Goal: Information Seeking & Learning: Learn about a topic

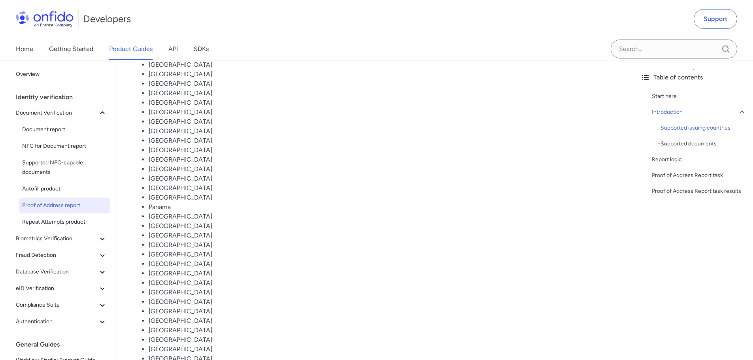
scroll to position [593, 0]
drag, startPoint x: 151, startPoint y: 315, endPoint x: 223, endPoint y: 317, distance: 71.5
click at [223, 317] on li "[GEOGRAPHIC_DATA]" at bounding box center [384, 316] width 470 height 9
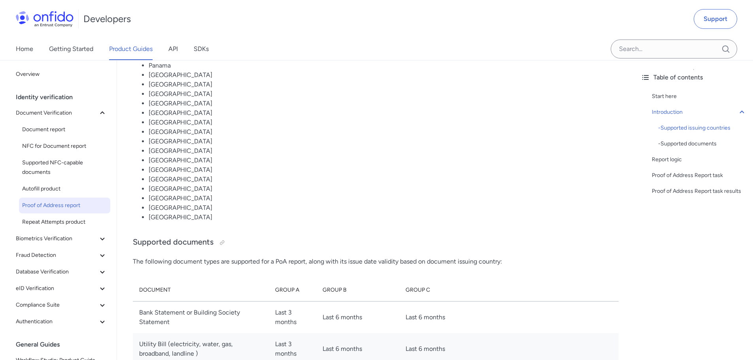
scroll to position [830, 0]
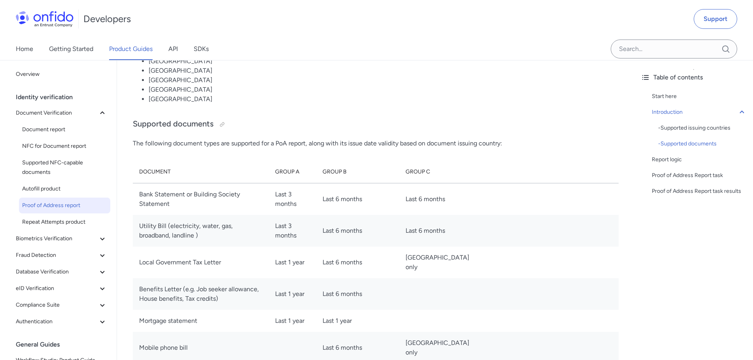
click at [489, 101] on li "[GEOGRAPHIC_DATA]" at bounding box center [384, 98] width 470 height 9
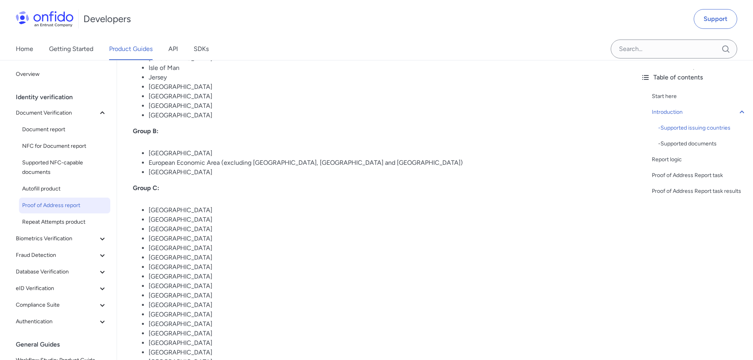
scroll to position [316, 0]
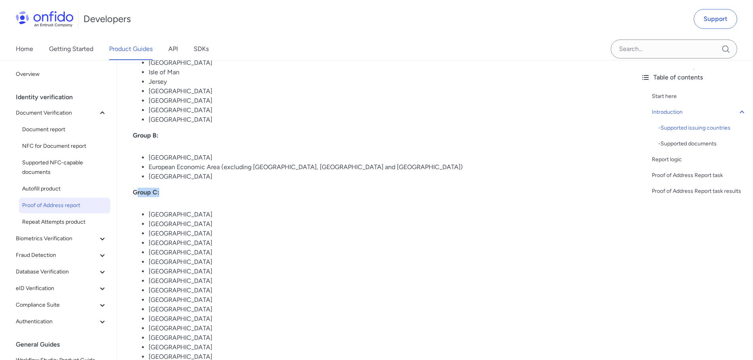
drag, startPoint x: 135, startPoint y: 192, endPoint x: 244, endPoint y: 196, distance: 108.7
click at [244, 196] on p "Group C:" at bounding box center [375, 192] width 485 height 9
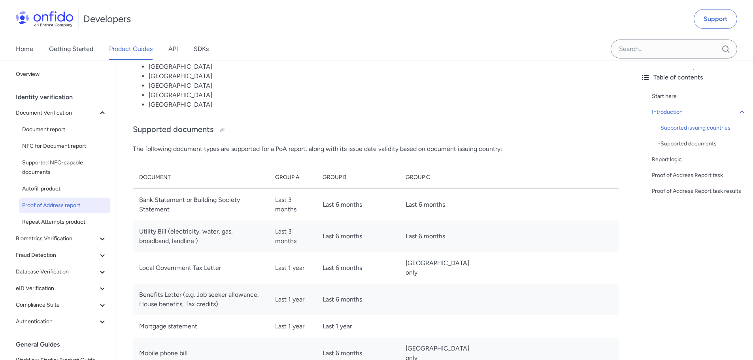
scroll to position [830, 0]
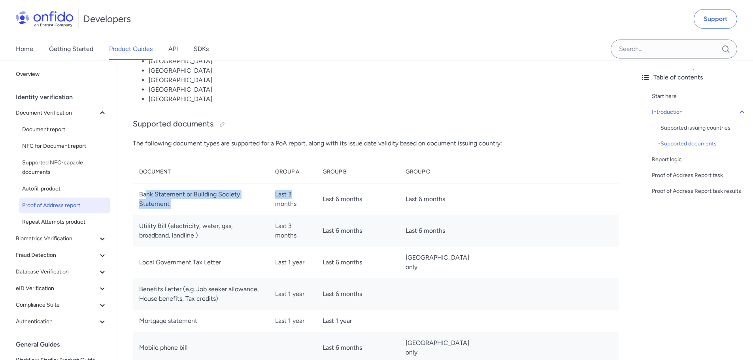
drag, startPoint x: 145, startPoint y: 193, endPoint x: 337, endPoint y: 188, distance: 192.1
click at [337, 188] on tr "Bank Statement or Building Society Statement Last 3 months Last 6 months Last 6…" at bounding box center [375, 199] width 485 height 32
click at [569, 194] on td at bounding box center [550, 199] width 137 height 32
drag, startPoint x: 442, startPoint y: 227, endPoint x: 368, endPoint y: 228, distance: 74.7
click at [368, 228] on tr "Utility Bill (electricity, water, gas, broadband, landline ) Last 3 months Last…" at bounding box center [375, 231] width 485 height 32
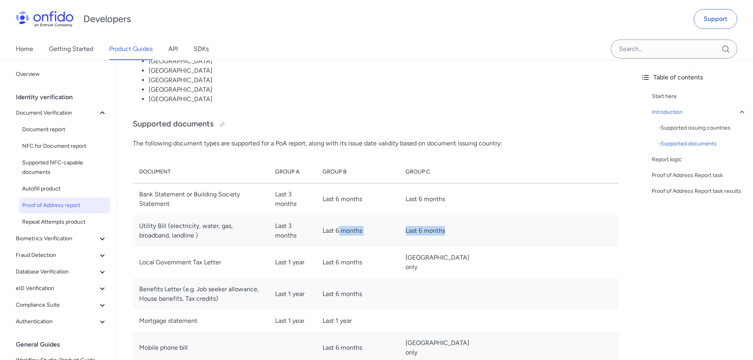
click at [399, 240] on td "Last 6 months" at bounding box center [440, 231] width 83 height 32
drag, startPoint x: 417, startPoint y: 17, endPoint x: 416, endPoint y: 23, distance: 6.0
click at [416, 18] on div "Developers Support" at bounding box center [376, 19] width 753 height 38
click at [403, 94] on li "[GEOGRAPHIC_DATA]" at bounding box center [384, 98] width 470 height 9
drag, startPoint x: 518, startPoint y: 143, endPoint x: 398, endPoint y: 132, distance: 120.6
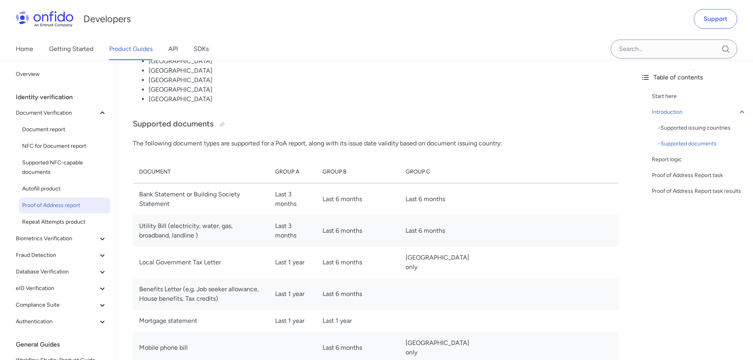
click at [439, 143] on p "The following document types are supported for a PoA report, along with its iss…" at bounding box center [375, 143] width 485 height 9
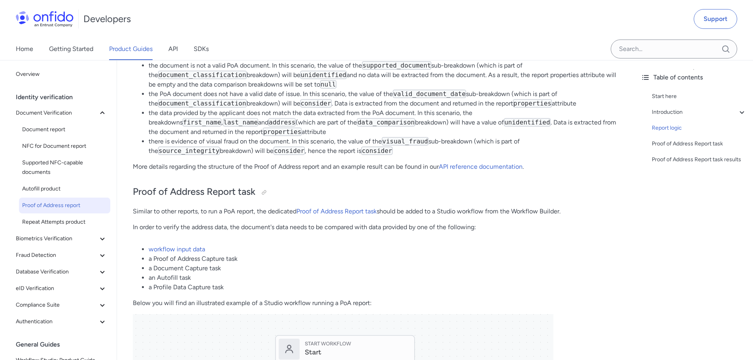
scroll to position [1580, 0]
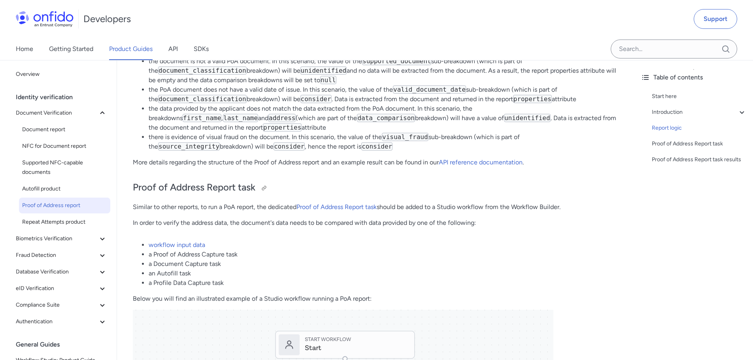
click at [181, 194] on h2 "Proof of Address Report task" at bounding box center [375, 187] width 485 height 13
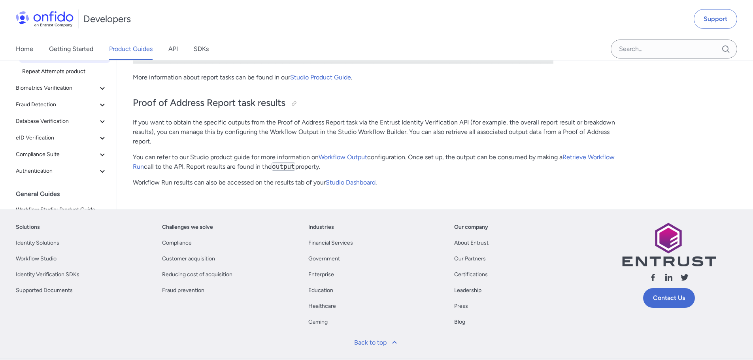
scroll to position [2331, 0]
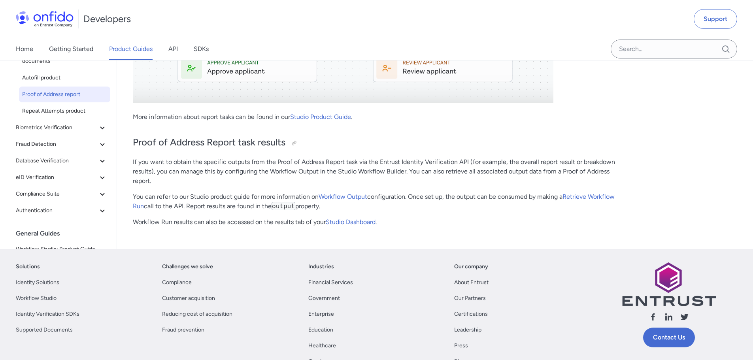
click at [146, 169] on p "If you want to obtain the specific outputs from the Proof of Address Report tas…" at bounding box center [375, 171] width 485 height 28
click at [544, 161] on p "If you want to obtain the specific outputs from the Proof of Address Report tas…" at bounding box center [375, 171] width 485 height 28
click at [226, 222] on p "Workflow Run results can also be accessed on the results tab of your Studio Das…" at bounding box center [375, 221] width 485 height 9
click at [247, 198] on p "You can refer to our Studio product guide for more information on Workflow Outp…" at bounding box center [375, 201] width 485 height 19
click at [461, 193] on p "You can refer to our Studio product guide for more information on Workflow Outp…" at bounding box center [375, 201] width 485 height 19
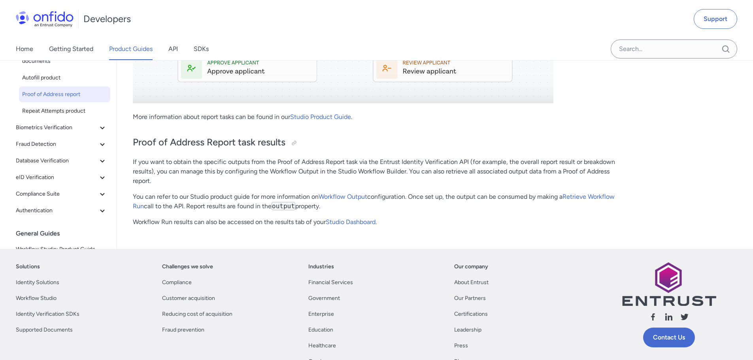
click at [460, 158] on p "If you want to obtain the specific outputs from the Proof of Address Report tas…" at bounding box center [375, 171] width 485 height 28
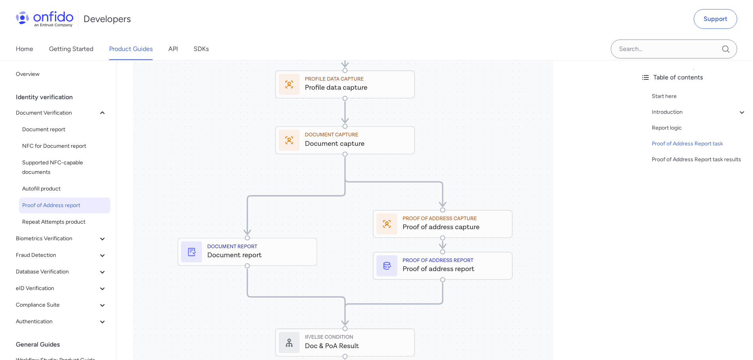
scroll to position [1620, 0]
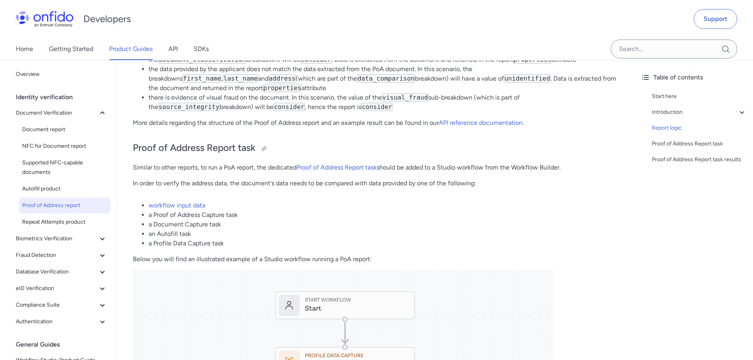
click at [185, 143] on h2 "Proof of Address Report task" at bounding box center [375, 147] width 485 height 13
click at [482, 168] on p "Similar to other reports, to run a PoA report, the dedicated Proof of Address R…" at bounding box center [375, 167] width 485 height 9
click at [224, 244] on li "a Profile Data Capture task" at bounding box center [384, 243] width 470 height 9
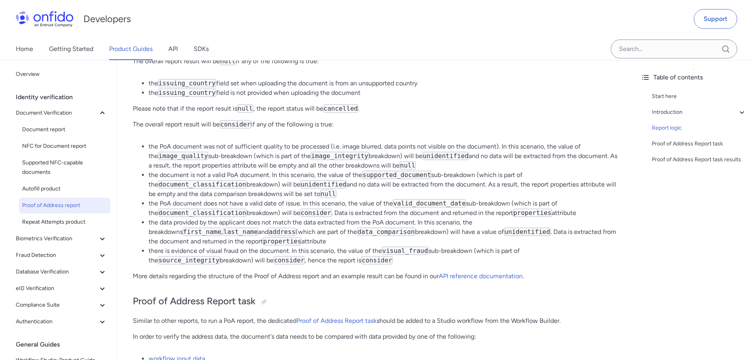
scroll to position [1462, 0]
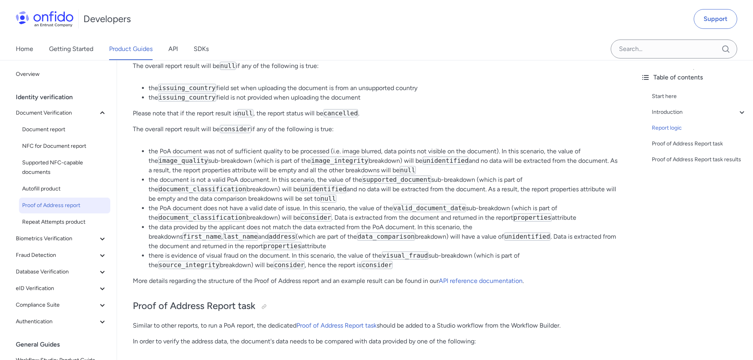
drag, startPoint x: 345, startPoint y: 150, endPoint x: 549, endPoint y: 155, distance: 204.7
click at [549, 155] on li "the PoA document was not of sufficient quality to be processed (i.e. image blur…" at bounding box center [384, 161] width 470 height 28
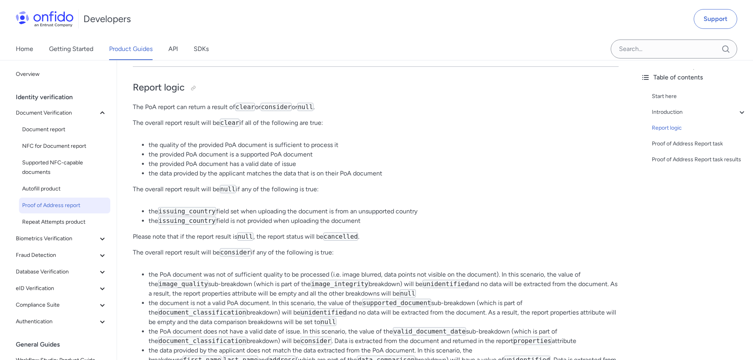
scroll to position [1304, 0]
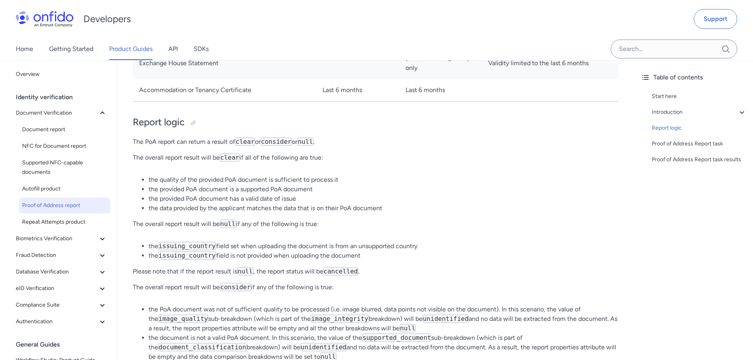
click at [335, 141] on p "The PoA report can return a result of clear or consider or null ." at bounding box center [375, 141] width 485 height 9
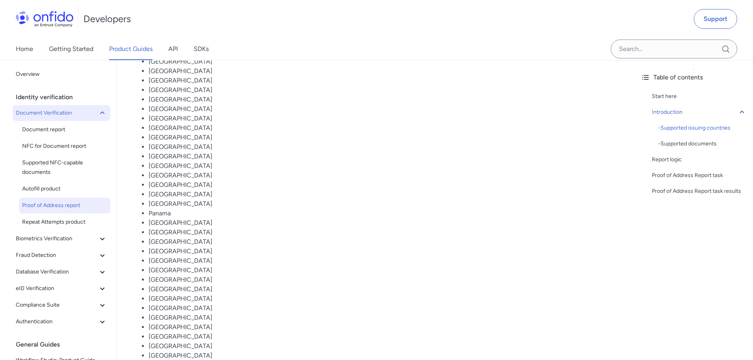
scroll to position [553, 0]
click at [55, 93] on div "Identity verification" at bounding box center [65, 97] width 98 height 16
click at [56, 100] on div "Identity verification" at bounding box center [65, 97] width 98 height 16
click at [62, 133] on span "Document report" at bounding box center [64, 129] width 85 height 9
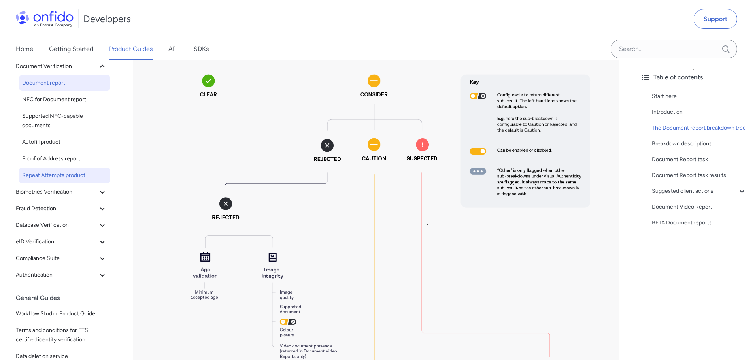
scroll to position [40, 0]
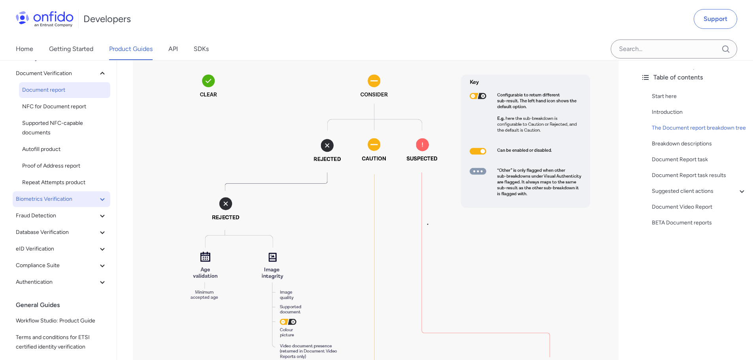
click at [59, 197] on span "Biometrics Verification" at bounding box center [57, 198] width 82 height 9
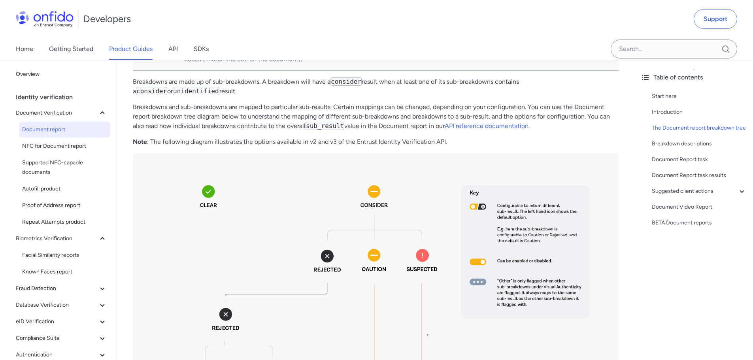
scroll to position [474, 0]
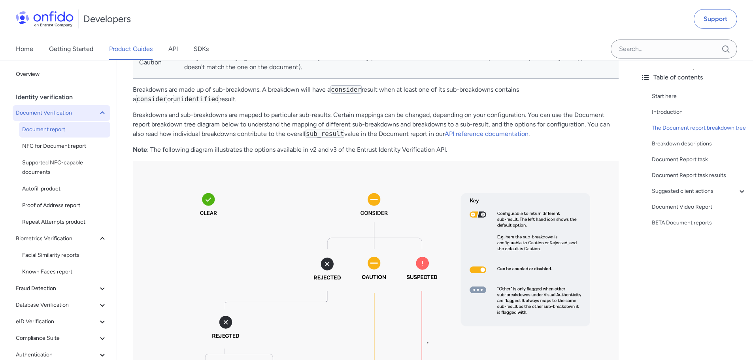
click at [55, 110] on span "Document Verification" at bounding box center [57, 112] width 82 height 9
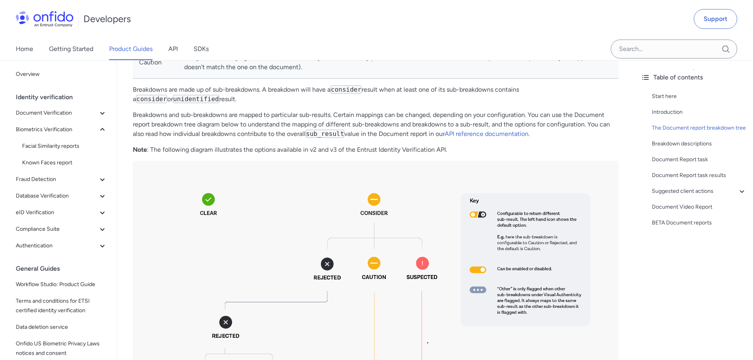
click at [140, 49] on link "Product Guides" at bounding box center [130, 49] width 43 height 22
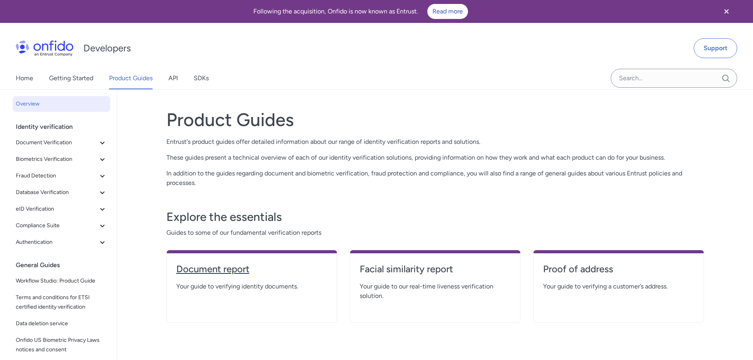
click at [237, 267] on h4 "Document report" at bounding box center [251, 269] width 151 height 13
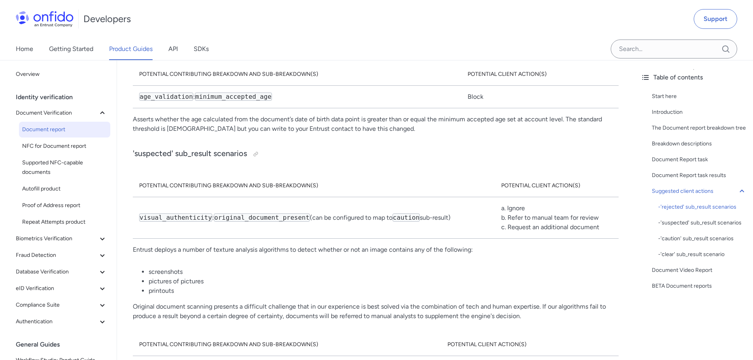
scroll to position [4661, 0]
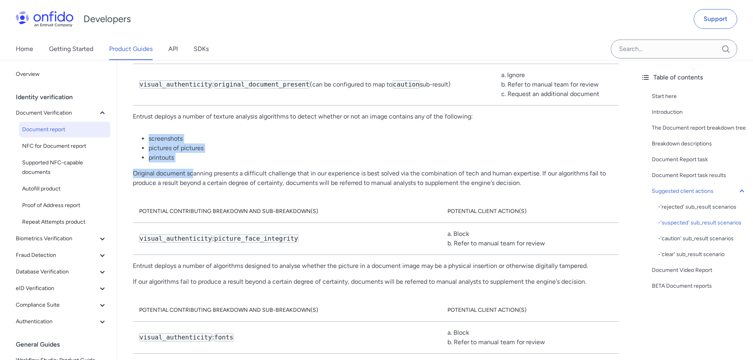
drag, startPoint x: 137, startPoint y: 115, endPoint x: 193, endPoint y: 149, distance: 65.8
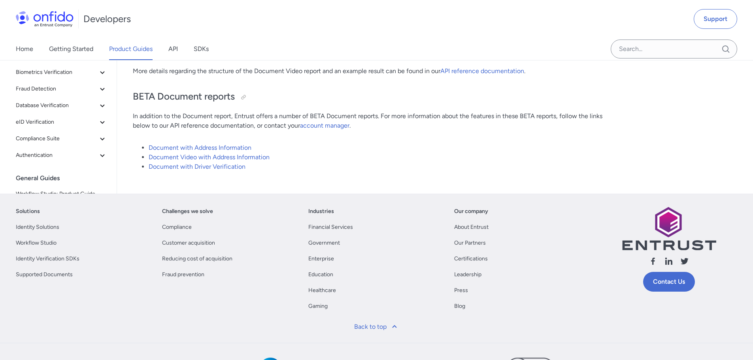
scroll to position [5965, 0]
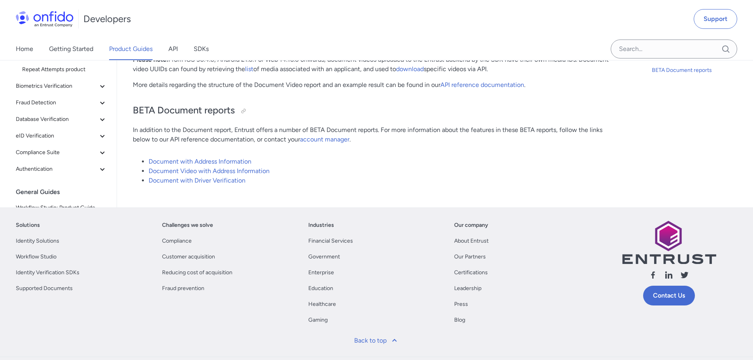
click at [266, 167] on link "Document Video with Address Information" at bounding box center [209, 171] width 121 height 8
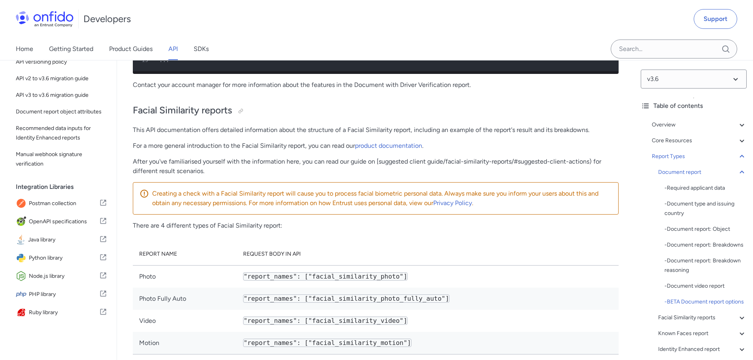
scroll to position [35486, 0]
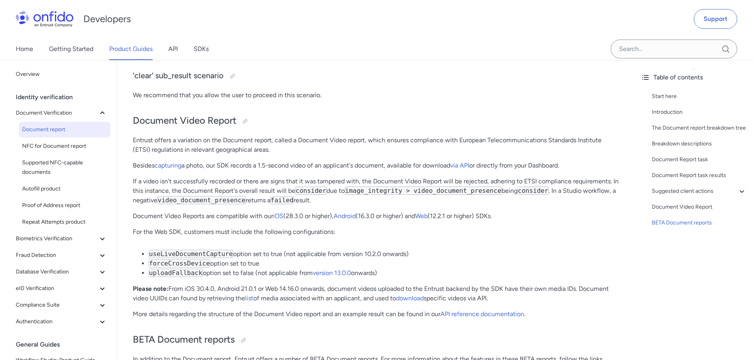
scroll to position [5688, 0]
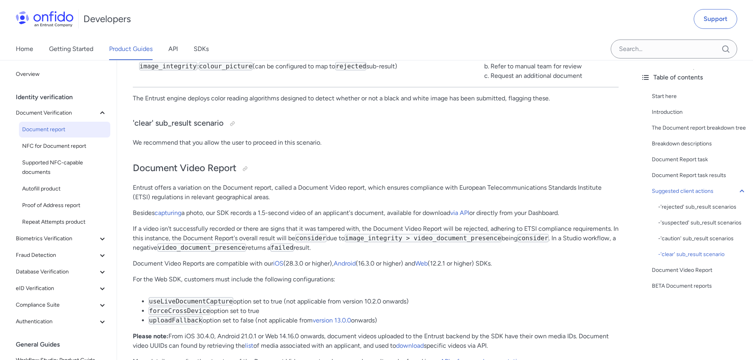
drag, startPoint x: 230, startPoint y: 279, endPoint x: 275, endPoint y: 289, distance: 46.5
click at [275, 297] on ul "useLiveDocumentCapture option set to true (not applicable from version 10.2.0 o…" at bounding box center [375, 311] width 485 height 28
click at [275, 306] on li "forceCrossDevice option set to true" at bounding box center [384, 310] width 470 height 9
drag, startPoint x: 154, startPoint y: 265, endPoint x: 458, endPoint y: 300, distance: 306.1
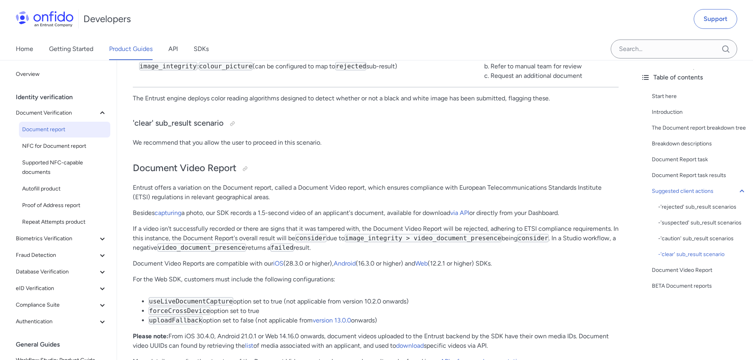
click at [458, 316] on li "uploadFallback option set to false (not applicable from version 13.0.0 onwards)" at bounding box center [384, 320] width 470 height 9
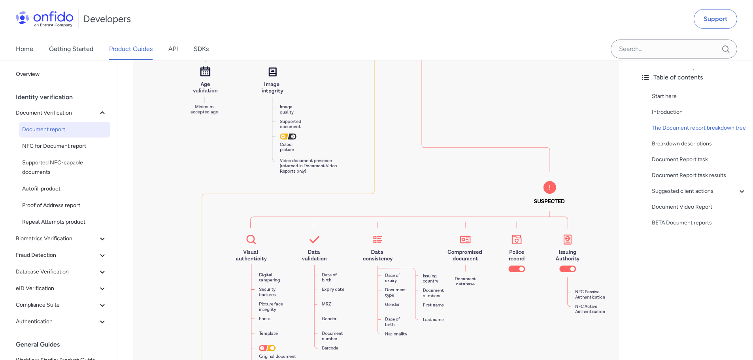
scroll to position [0, 0]
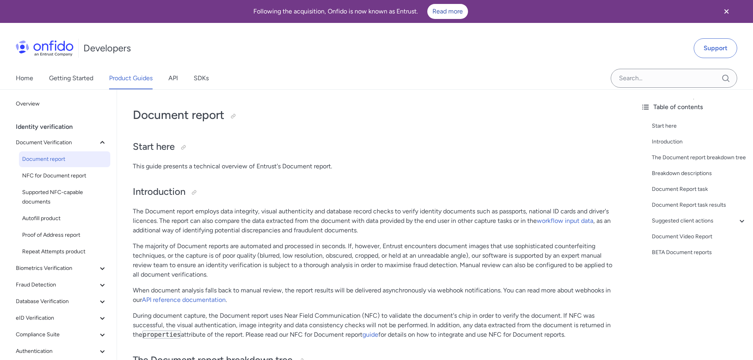
drag, startPoint x: 358, startPoint y: 168, endPoint x: 375, endPoint y: 170, distance: 17.1
click at [375, 170] on p "This guide presents a technical overview of Entrust's Document report." at bounding box center [375, 166] width 485 height 9
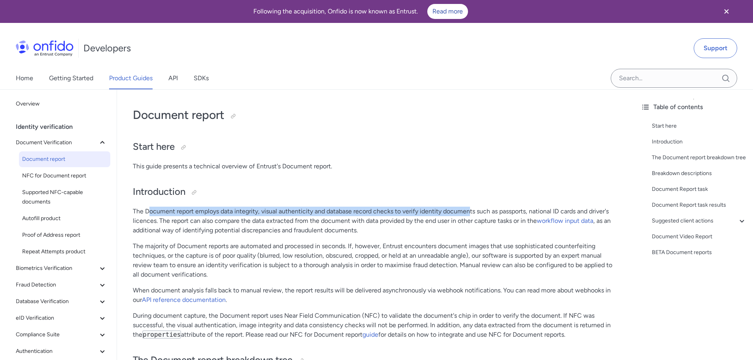
drag, startPoint x: 149, startPoint y: 212, endPoint x: 469, endPoint y: 213, distance: 320.0
click at [469, 213] on p "The Document report employs data integrity, visual authenticity and database re…" at bounding box center [375, 221] width 485 height 28
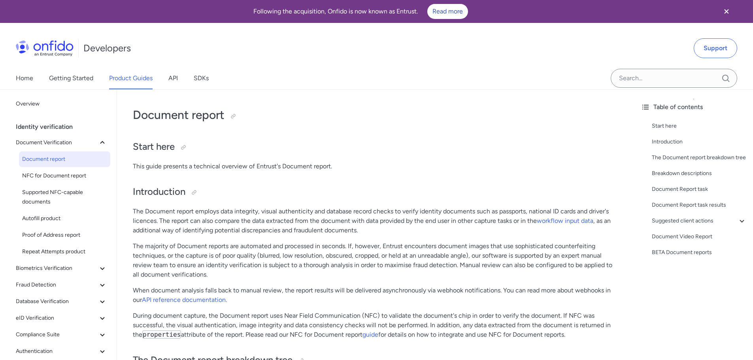
click at [467, 231] on p "The Document report employs data integrity, visual authenticity and database re…" at bounding box center [375, 221] width 485 height 28
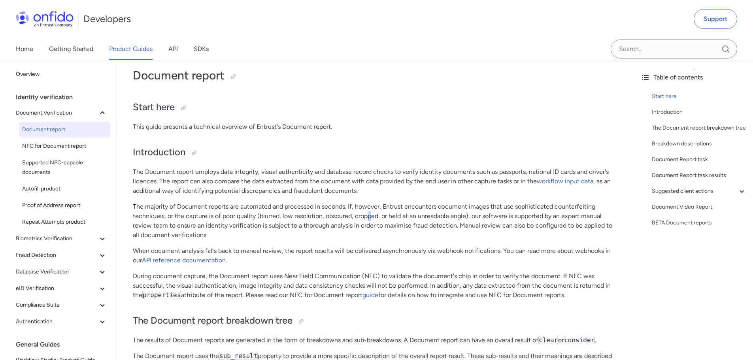
click at [368, 218] on p "The majority of Document reports are automated and processed in seconds. If, ho…" at bounding box center [375, 221] width 485 height 38
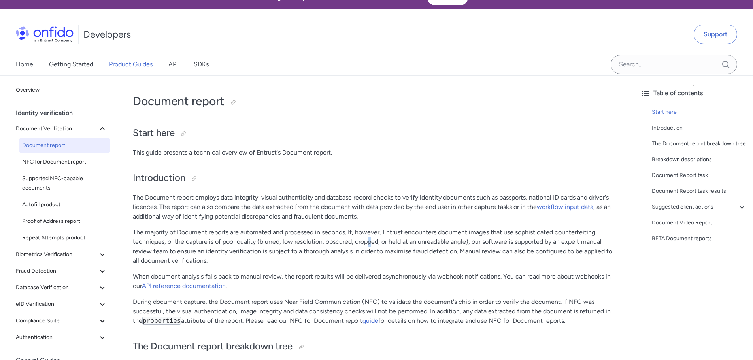
scroll to position [0, 0]
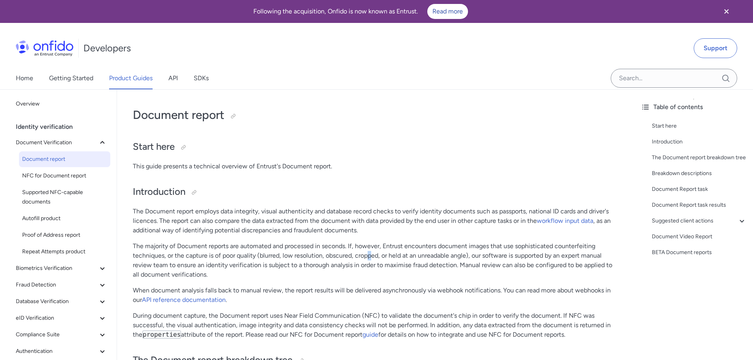
click at [727, 10] on icon "Close banner" at bounding box center [726, 11] width 4 height 4
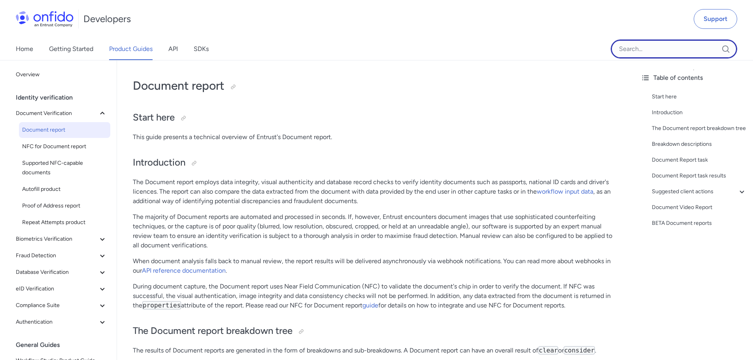
click at [665, 48] on input "Onfido search input field" at bounding box center [673, 49] width 126 height 19
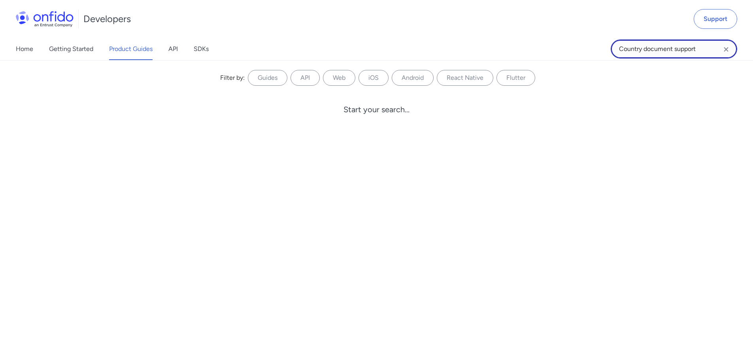
type input "Country document support"
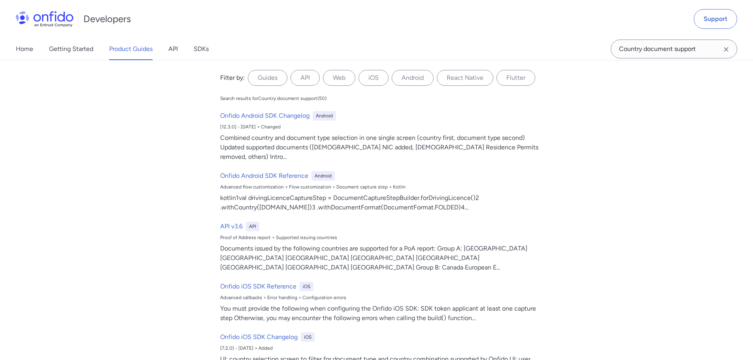
click at [171, 154] on div "Filter by: Guides API Web iOS Android React Native Flutter Filter by... Search …" at bounding box center [376, 210] width 753 height 300
click at [159, 248] on div "Filter by: Guides API Web iOS Android React Native Flutter Filter by... Search …" at bounding box center [376, 210] width 753 height 300
click at [65, 53] on link "Getting Started" at bounding box center [71, 49] width 44 height 22
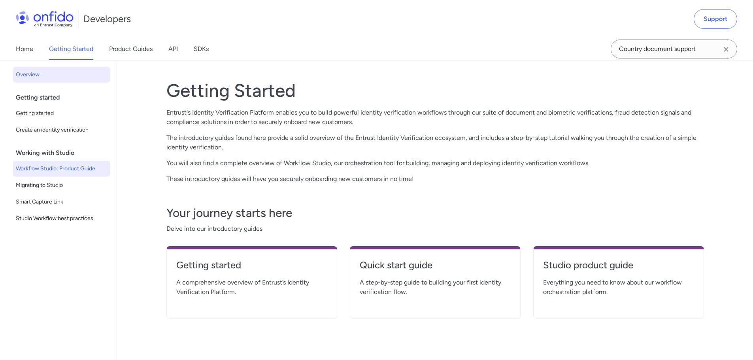
click at [65, 168] on span "Workflow Studio: Product Guide" at bounding box center [61, 168] width 91 height 9
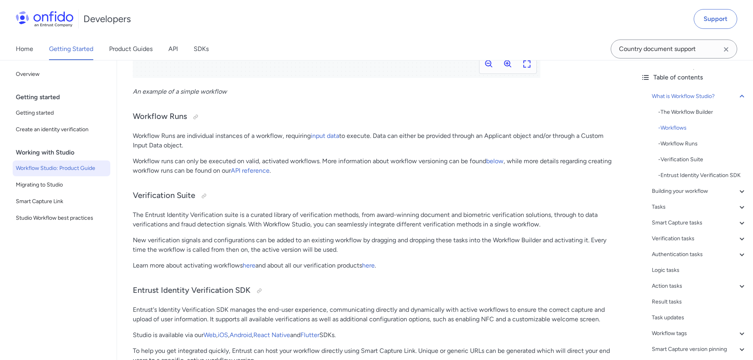
scroll to position [672, 0]
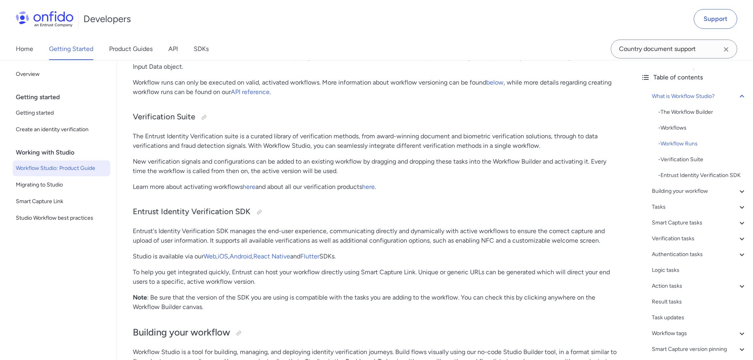
click at [280, 189] on p "Learn more about activating workflows here and about all our verification produ…" at bounding box center [375, 186] width 485 height 9
click at [191, 191] on p "Learn more about activating workflows here and about all our verification produ…" at bounding box center [375, 186] width 485 height 9
click at [374, 188] on link "here" at bounding box center [368, 187] width 13 height 8
click at [372, 186] on link "here" at bounding box center [368, 187] width 13 height 8
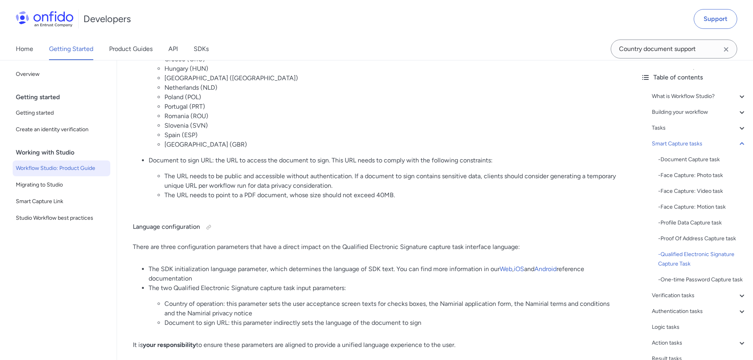
scroll to position [5214, 0]
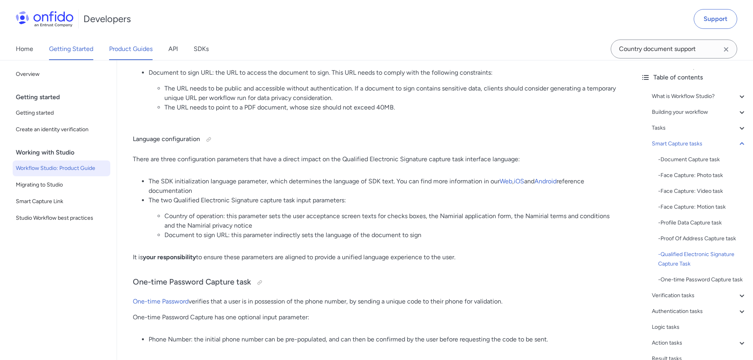
click at [137, 58] on link "Product Guides" at bounding box center [130, 49] width 43 height 22
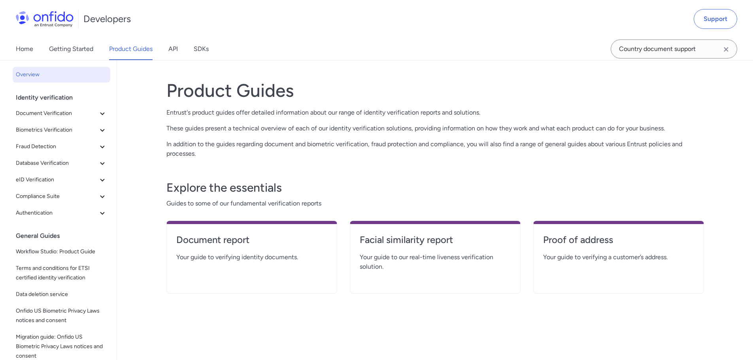
click at [536, 175] on div "Explore the essentials Guides to some of our fundamental verification reports D…" at bounding box center [434, 231] width 537 height 126
click at [98, 166] on icon at bounding box center [102, 162] width 9 height 9
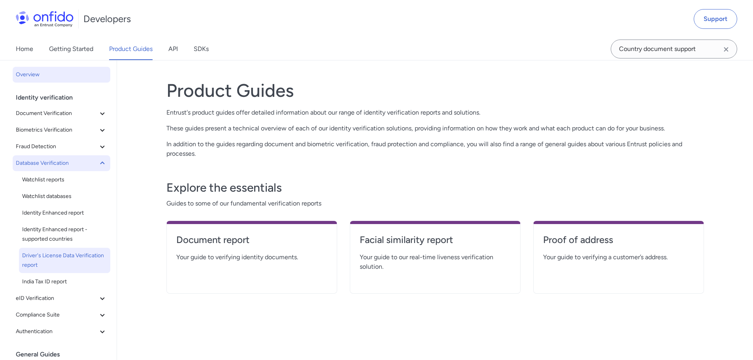
click at [71, 258] on span "Driver's License Data Verification report" at bounding box center [64, 260] width 85 height 19
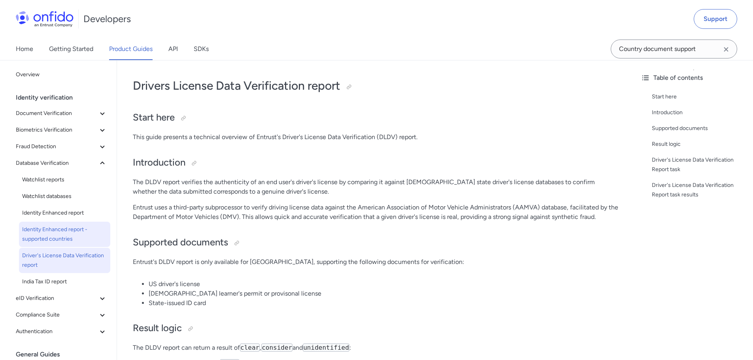
click at [47, 234] on span "Identity Enhanced report - supported countries" at bounding box center [64, 234] width 85 height 19
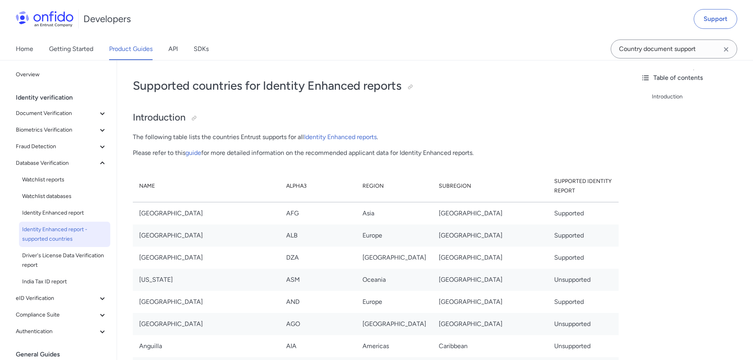
drag, startPoint x: 668, startPoint y: 214, endPoint x: 499, endPoint y: 190, distance: 170.3
click at [668, 214] on div "Table of contents Introduction" at bounding box center [693, 210] width 119 height 300
click at [344, 138] on link "Identity Enhanced reports" at bounding box center [340, 137] width 73 height 8
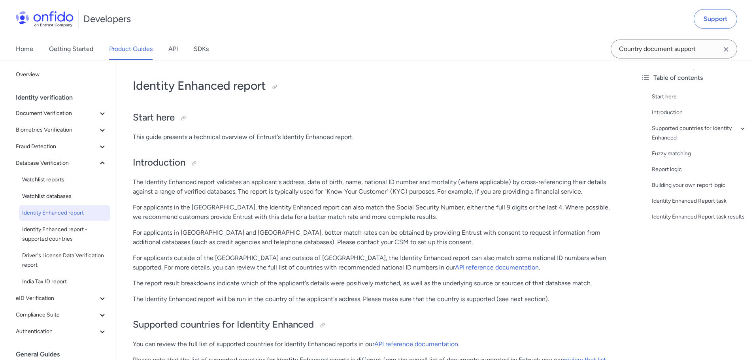
click at [341, 185] on p "The Identity Enhanced report validates an applicant's address, date of birth, n…" at bounding box center [375, 186] width 485 height 19
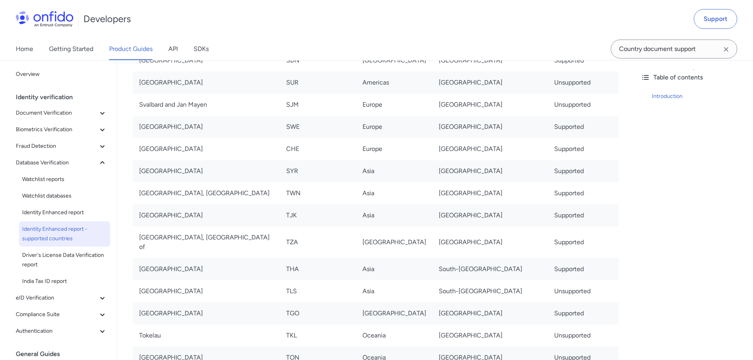
scroll to position [5076, 0]
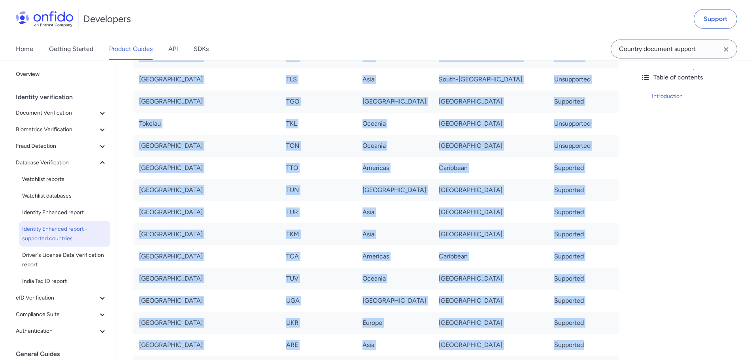
drag, startPoint x: 563, startPoint y: 258, endPoint x: 131, endPoint y: 253, distance: 431.4
click at [180, 334] on td "[GEOGRAPHIC_DATA]" at bounding box center [206, 345] width 147 height 22
click at [139, 334] on td "[GEOGRAPHIC_DATA]" at bounding box center [206, 345] width 147 height 22
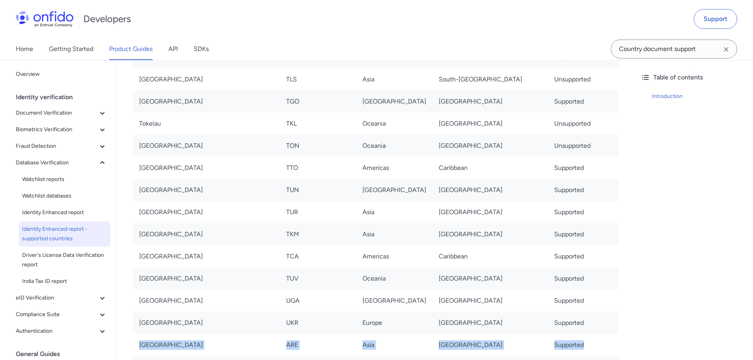
drag, startPoint x: 224, startPoint y: 257, endPoint x: 565, endPoint y: 262, distance: 340.9
click at [565, 334] on tr "United Arab Emirates ARE Asia Western Asia Supported" at bounding box center [375, 345] width 485 height 22
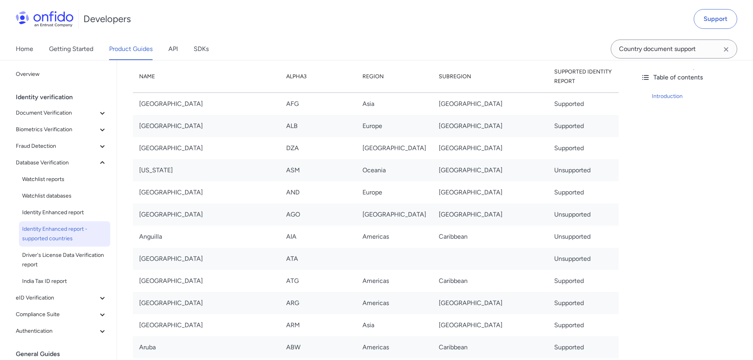
scroll to position [7, 0]
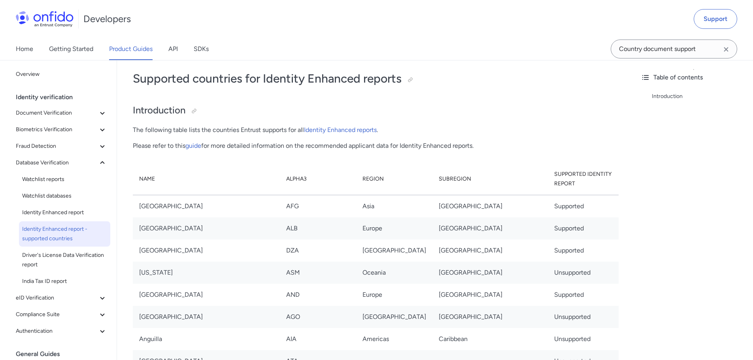
click at [264, 150] on p "Please refer to this guide for more detailed information on the recommended app…" at bounding box center [375, 145] width 485 height 9
click at [487, 149] on p "Please refer to this guide for more detailed information on the recommended app…" at bounding box center [375, 145] width 485 height 9
click at [191, 148] on link "guide" at bounding box center [193, 146] width 16 height 8
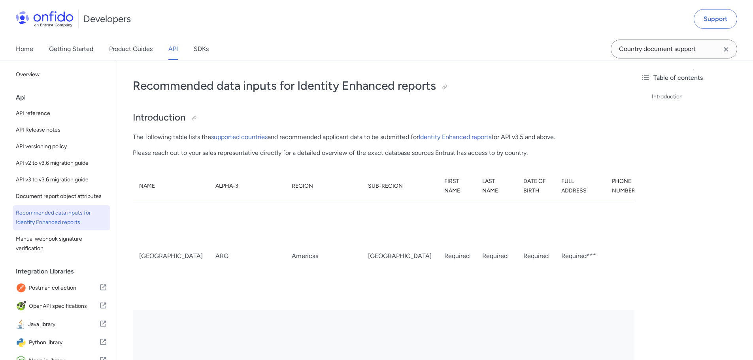
click at [337, 134] on p "The following table lists the supported countries and recommended applicant dat…" at bounding box center [375, 136] width 485 height 9
click at [249, 134] on link "supported countries" at bounding box center [239, 137] width 56 height 8
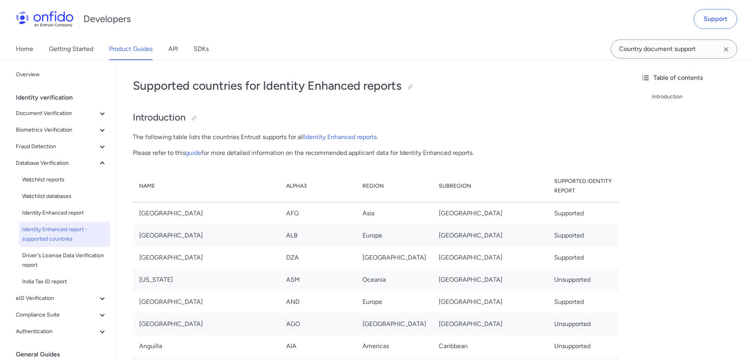
click at [611, 184] on th "Supported Identity Report" at bounding box center [583, 186] width 71 height 32
click at [51, 301] on span "eID Verification" at bounding box center [57, 298] width 82 height 9
click at [61, 318] on span "eID Verification" at bounding box center [64, 314] width 85 height 9
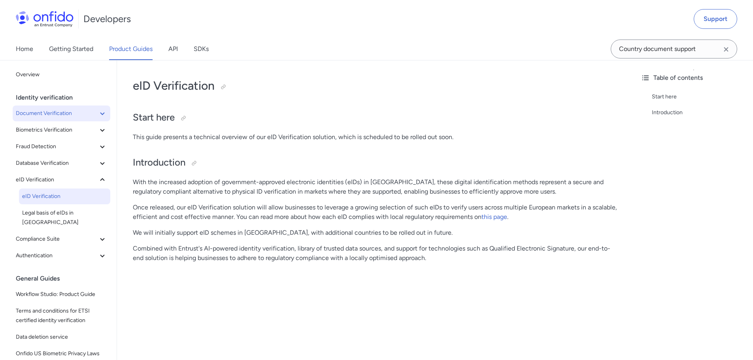
click at [57, 113] on span "Document Verification" at bounding box center [57, 113] width 82 height 9
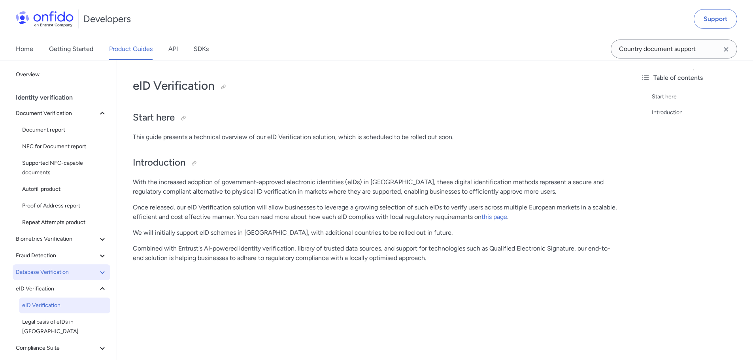
click at [98, 274] on icon at bounding box center [102, 271] width 9 height 9
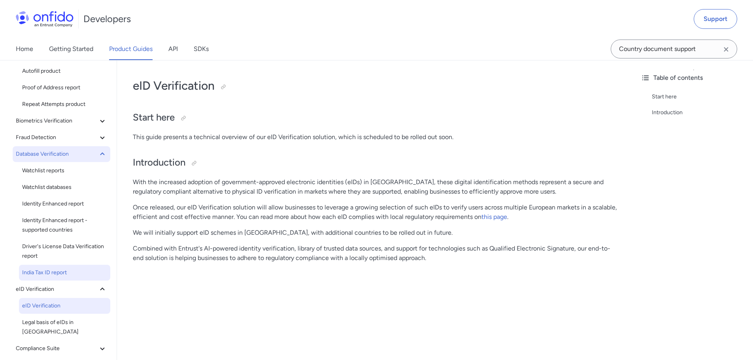
scroll to position [119, 0]
click at [66, 170] on span "Watchlist reports" at bounding box center [64, 170] width 85 height 9
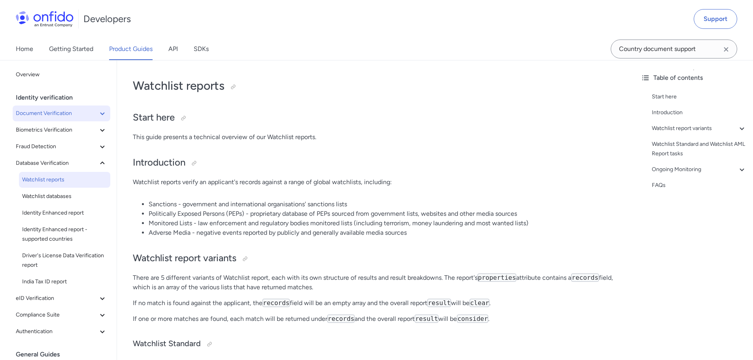
click at [53, 113] on span "Document Verification" at bounding box center [57, 113] width 82 height 9
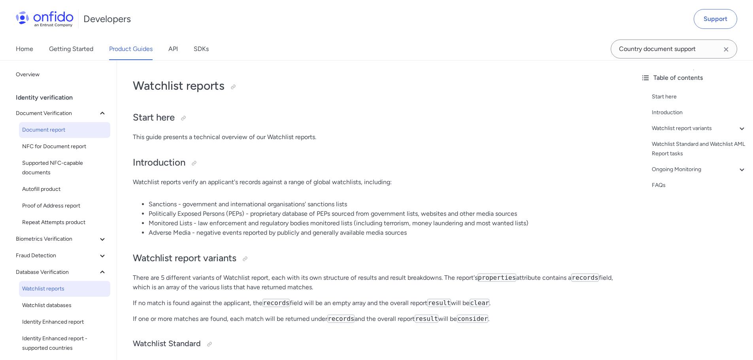
click at [53, 127] on span "Document report" at bounding box center [64, 129] width 85 height 9
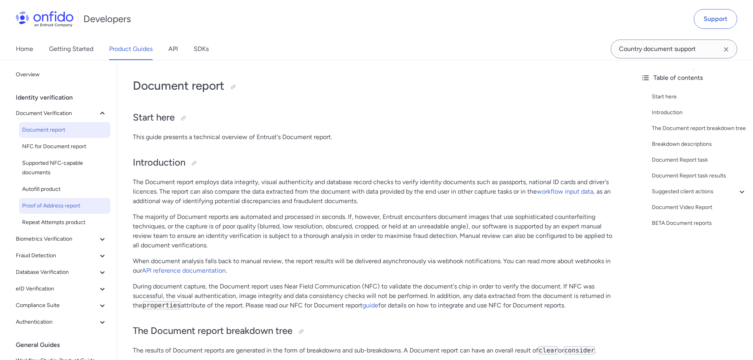
click at [77, 204] on span "Proof of Address report" at bounding box center [64, 205] width 85 height 9
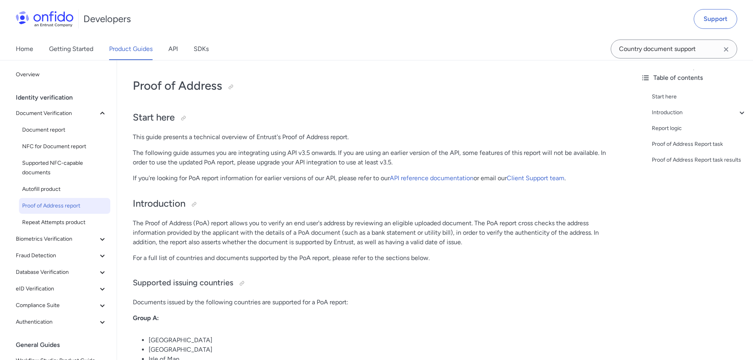
click at [198, 256] on p "For a full list of countries and documents supported by the PoA report, please …" at bounding box center [375, 257] width 485 height 9
click at [444, 210] on h2 "Introduction" at bounding box center [375, 203] width 485 height 13
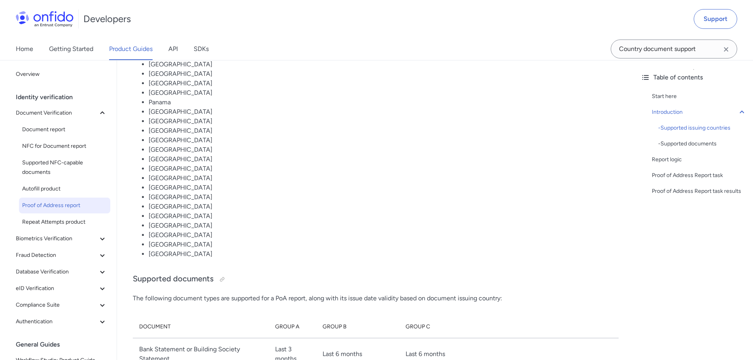
scroll to position [790, 0]
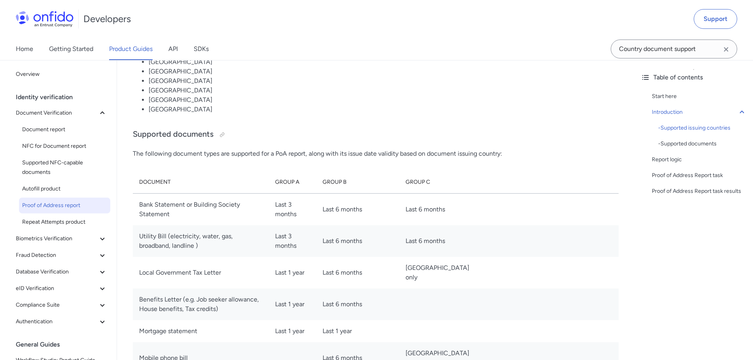
drag, startPoint x: 148, startPoint y: 90, endPoint x: 221, endPoint y: 95, distance: 73.2
click at [440, 92] on li "[GEOGRAPHIC_DATA]" at bounding box center [384, 90] width 470 height 9
drag, startPoint x: 143, startPoint y: 237, endPoint x: 443, endPoint y: 235, distance: 300.2
click at [443, 235] on tr "Utility Bill (electricity, water, gas, broadband, landline ) Last 3 months Last…" at bounding box center [375, 241] width 485 height 32
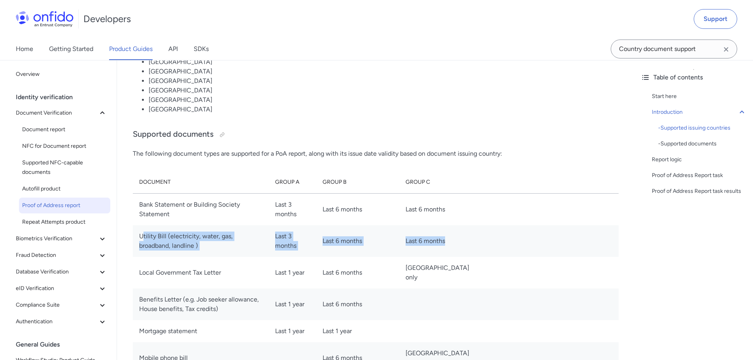
click at [443, 235] on td "Last 6 months" at bounding box center [440, 241] width 83 height 32
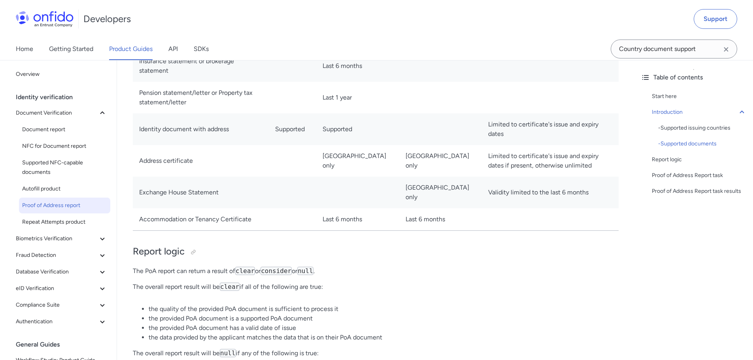
scroll to position [1146, 0]
drag, startPoint x: 185, startPoint y: 214, endPoint x: 288, endPoint y: 214, distance: 102.7
click at [269, 214] on td "Accommodation or Tenancy Certificate" at bounding box center [201, 219] width 136 height 23
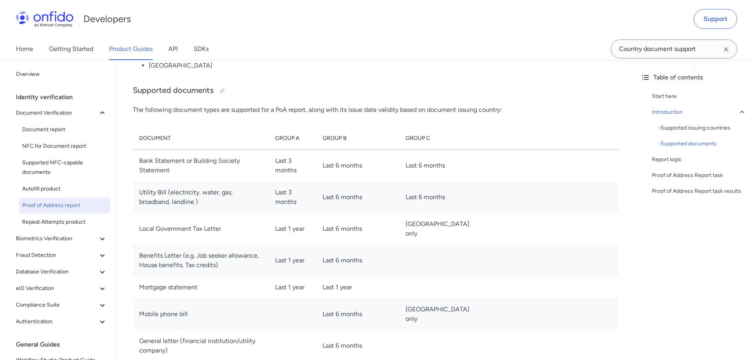
scroll to position [830, 0]
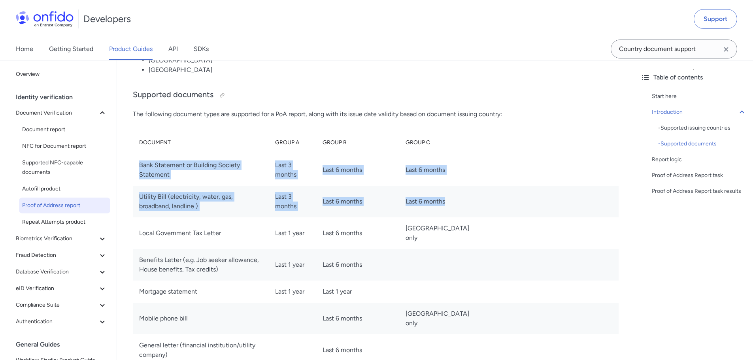
drag, startPoint x: 146, startPoint y: 171, endPoint x: 459, endPoint y: 194, distance: 314.5
click at [459, 194] on tbody "Bank Statement or Building Society Statement Last 3 months Last 6 months Last 6…" at bounding box center [375, 350] width 485 height 392
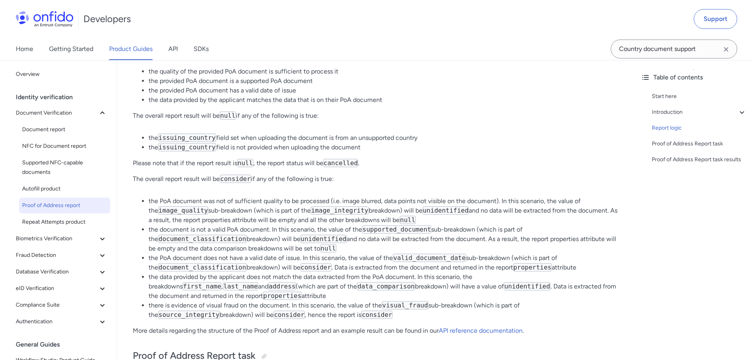
scroll to position [1225, 0]
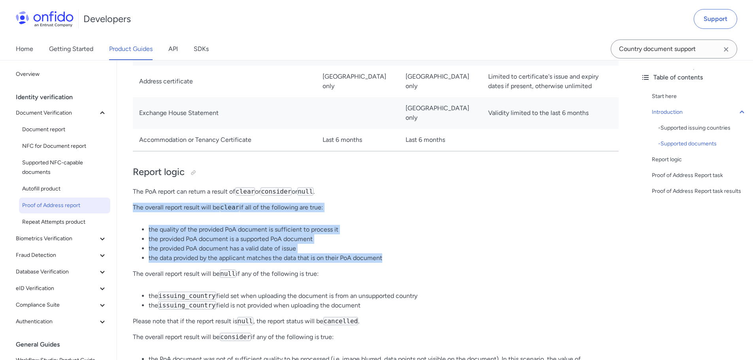
drag, startPoint x: 391, startPoint y: 259, endPoint x: 130, endPoint y: 207, distance: 266.3
click at [130, 207] on div "Proof of Address Start here This guide presents a technical overview of Entrust…" at bounding box center [375, 81] width 517 height 2490
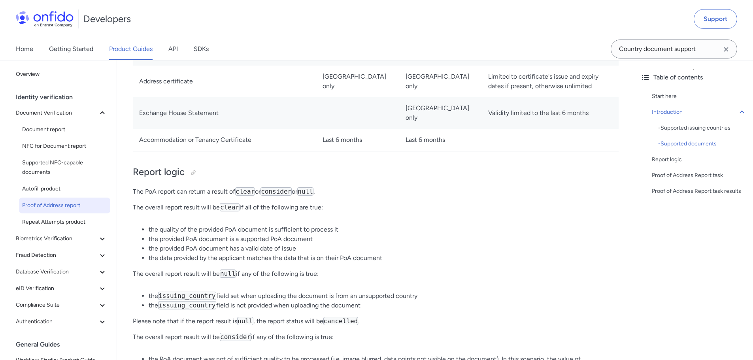
click at [165, 192] on p "The PoA report can return a result of clear or consider or null ." at bounding box center [375, 191] width 485 height 9
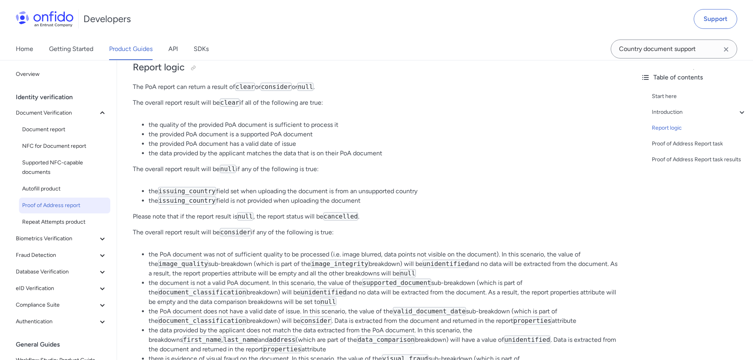
scroll to position [1343, 0]
